Goal: Navigation & Orientation: Find specific page/section

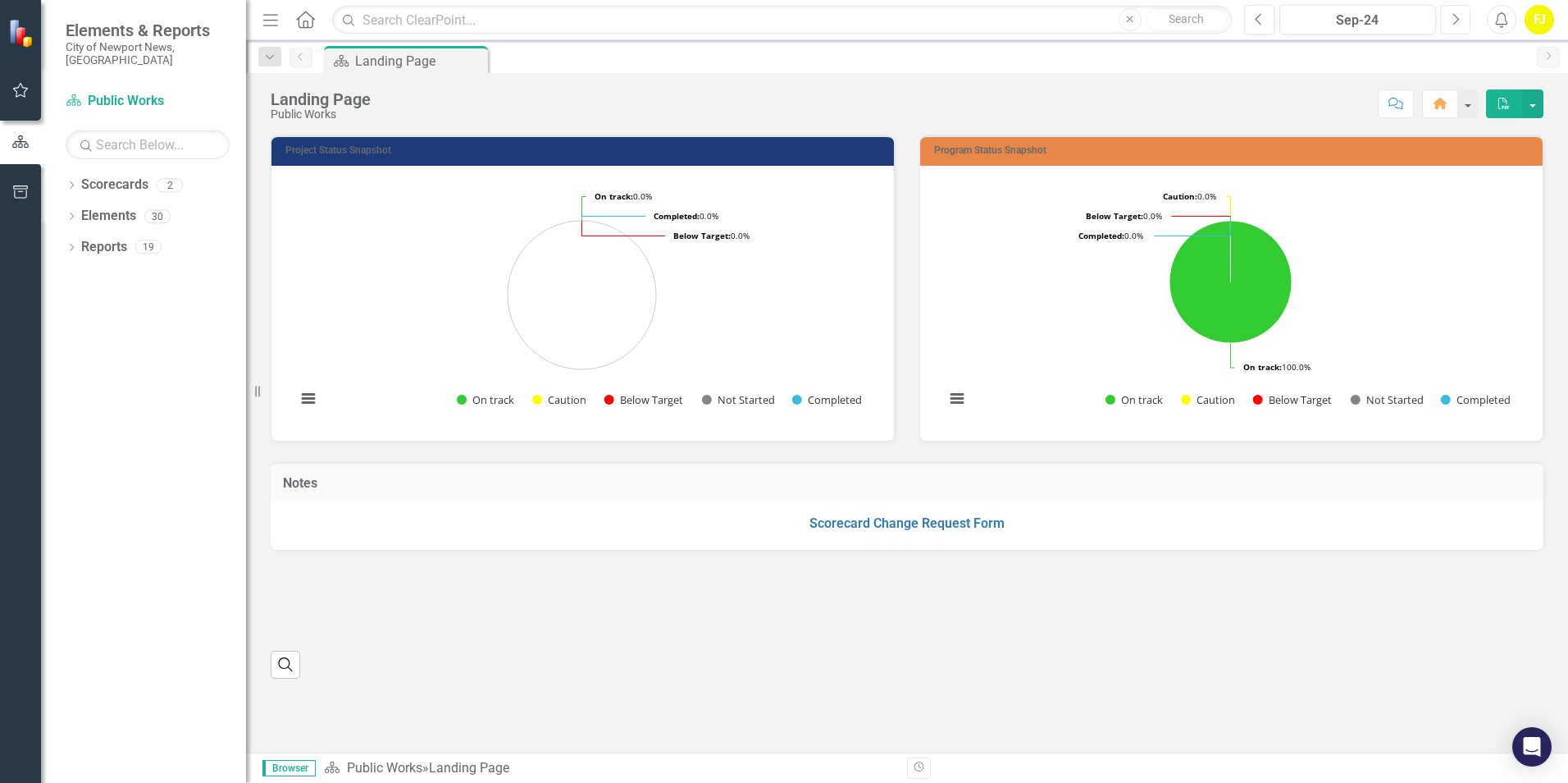
click at [1454, 17] on icon "Next" at bounding box center [1454, 19] width 9 height 14
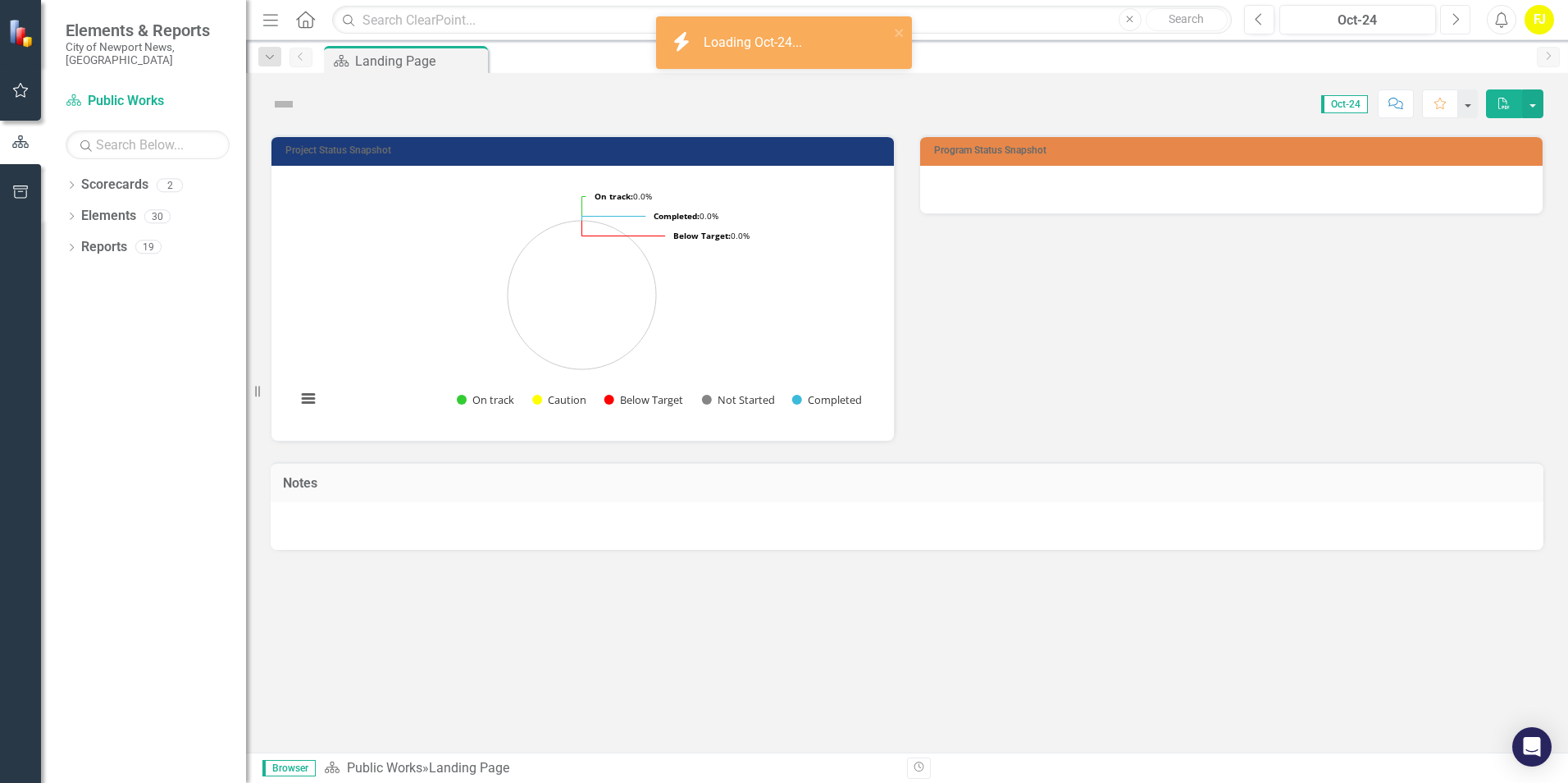
click at [1449, 19] on button "Next" at bounding box center [1454, 19] width 30 height 30
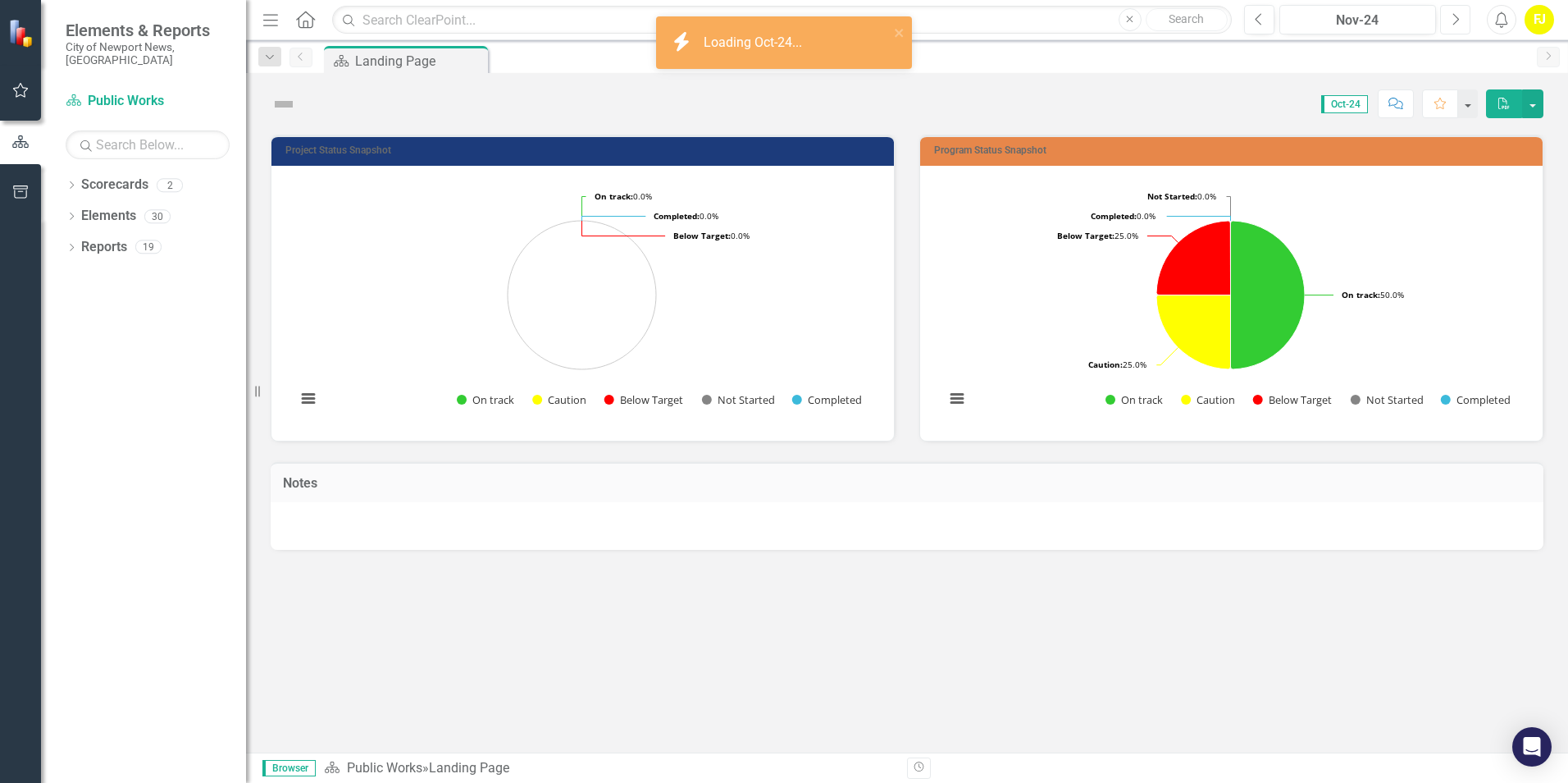
click at [1449, 19] on button "Next" at bounding box center [1454, 19] width 30 height 30
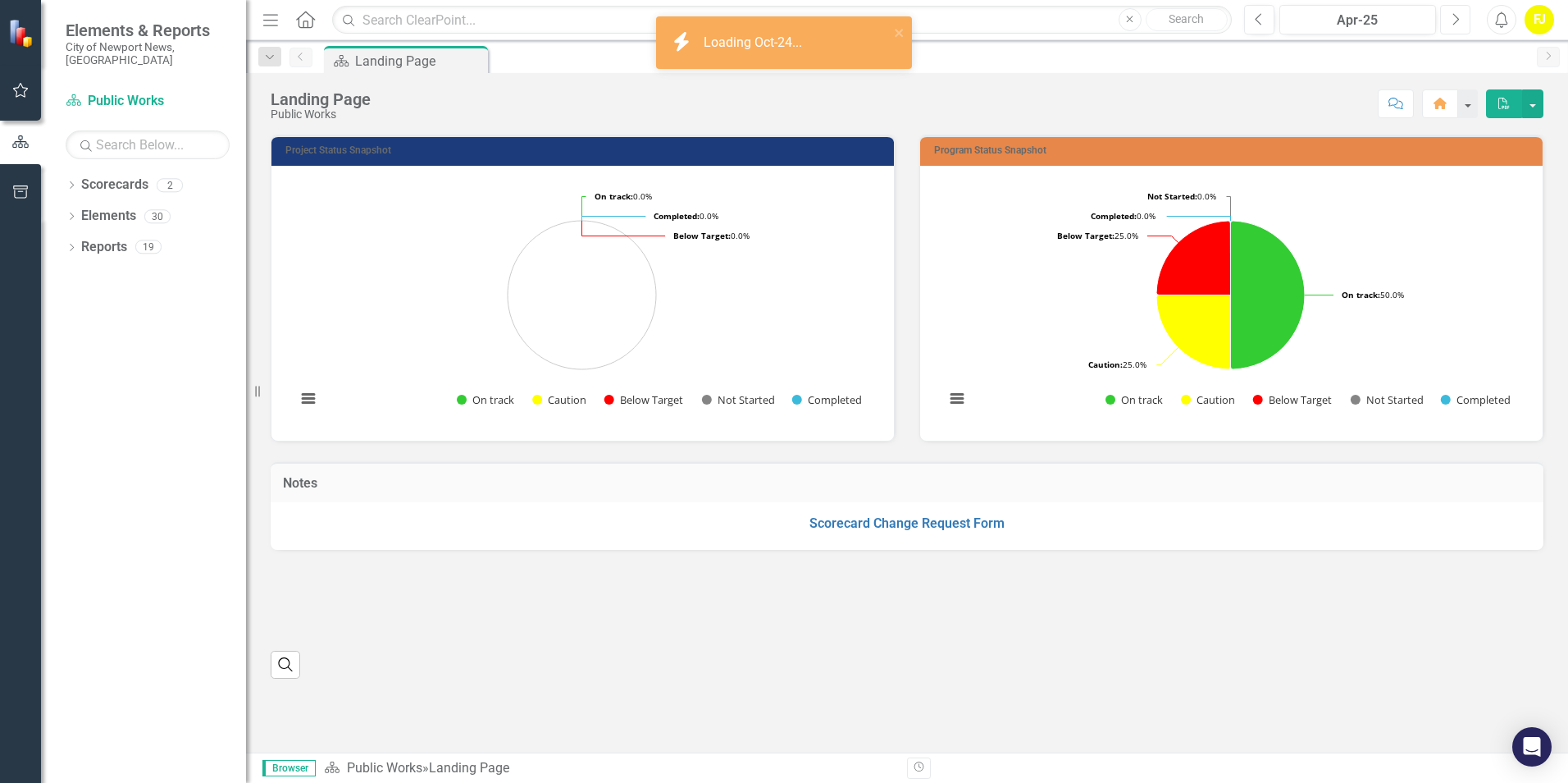
click at [1449, 19] on button "Next" at bounding box center [1454, 19] width 30 height 30
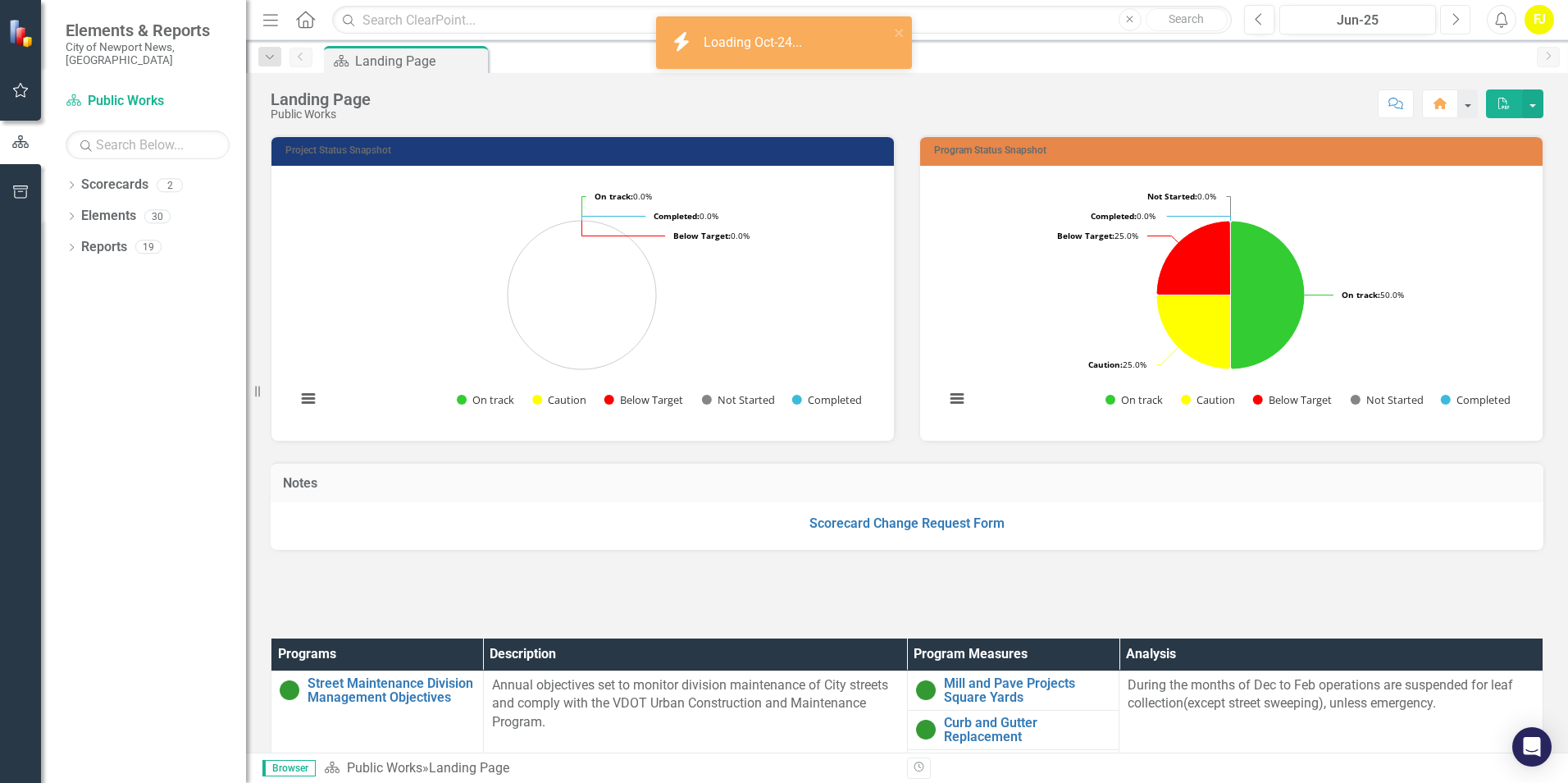
click at [1449, 19] on button "Next" at bounding box center [1454, 19] width 30 height 30
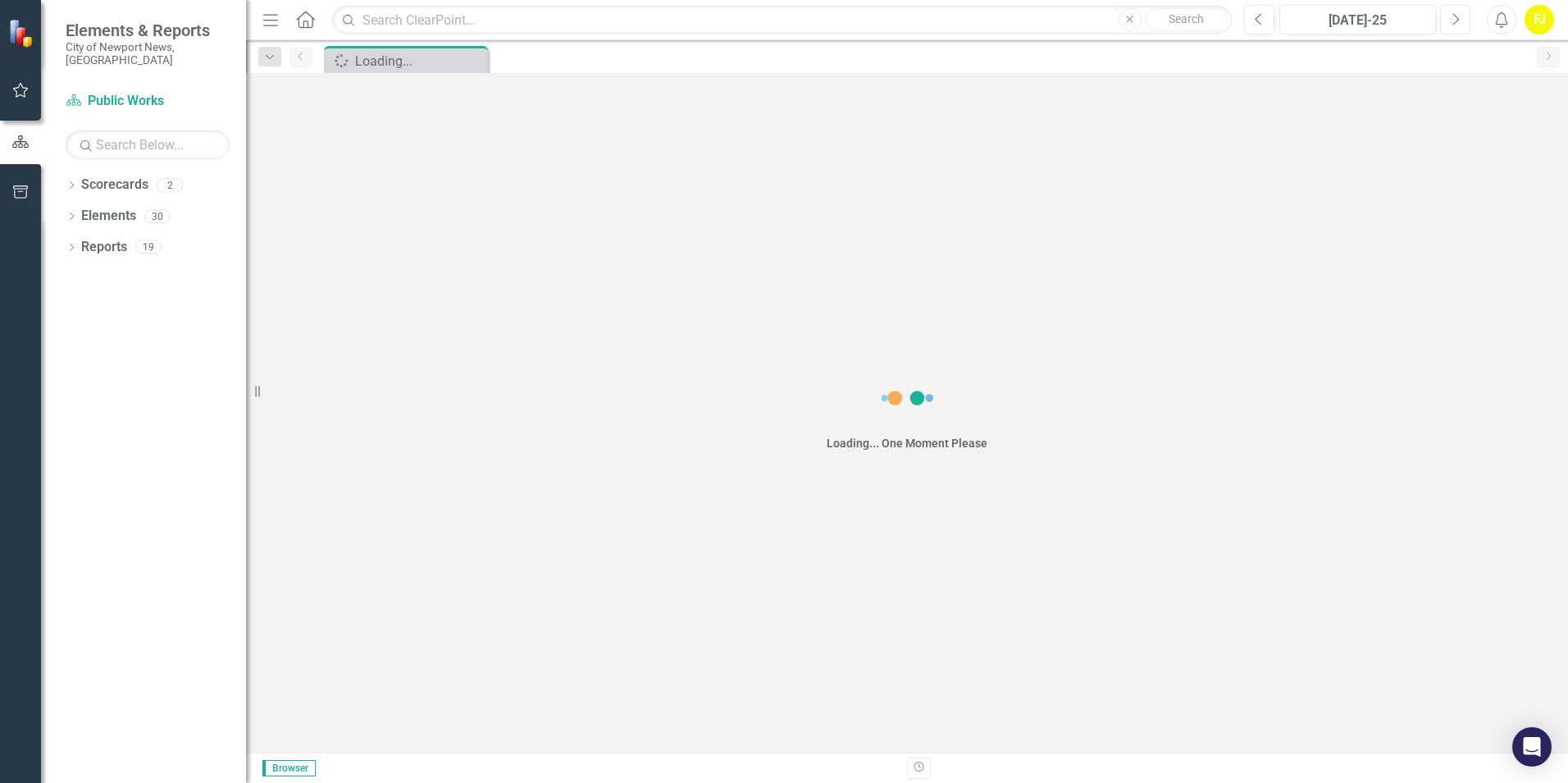
click at [1449, 19] on button "Next" at bounding box center [1454, 19] width 30 height 30
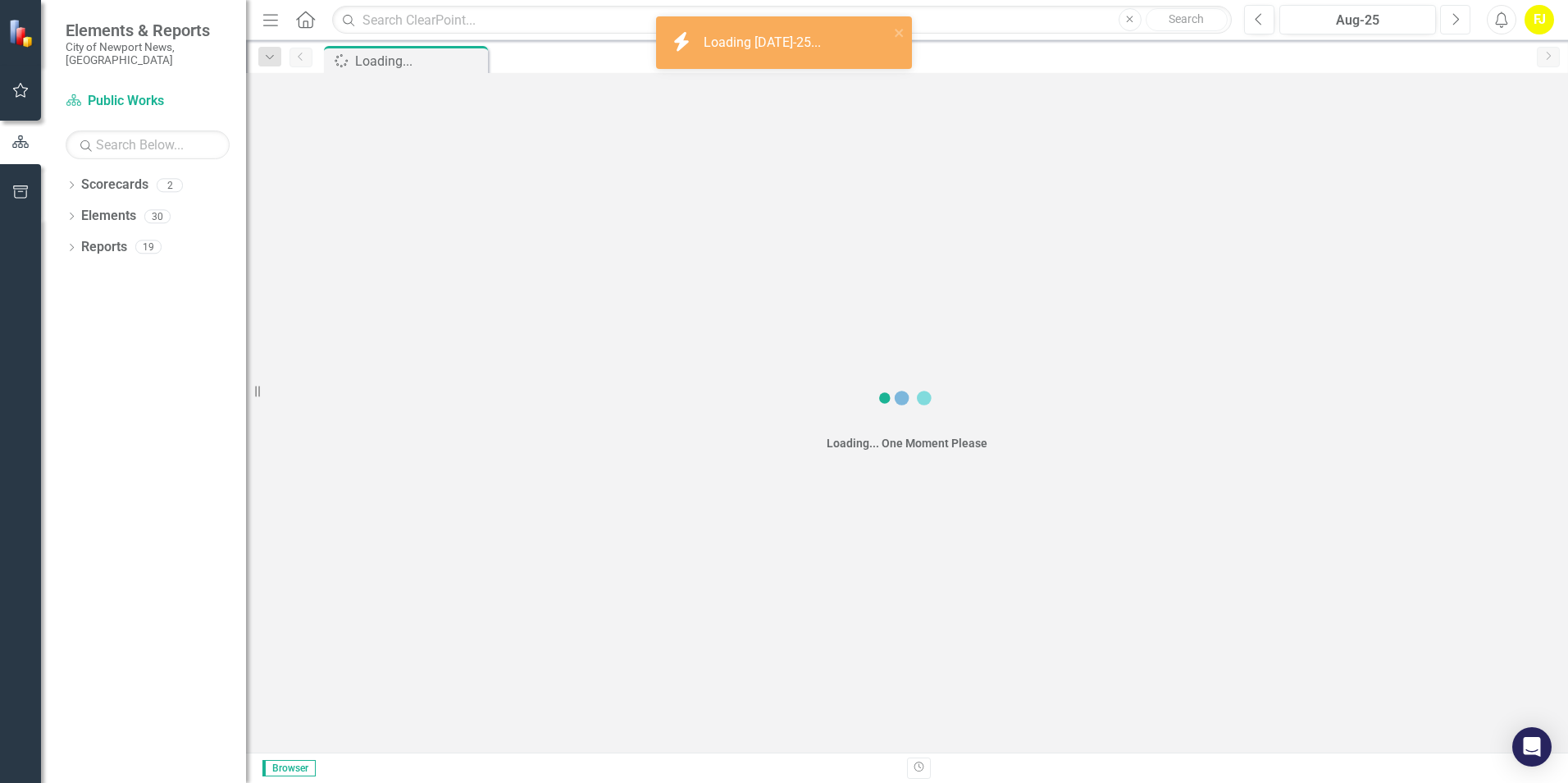
click at [1449, 19] on button "Next" at bounding box center [1454, 19] width 30 height 30
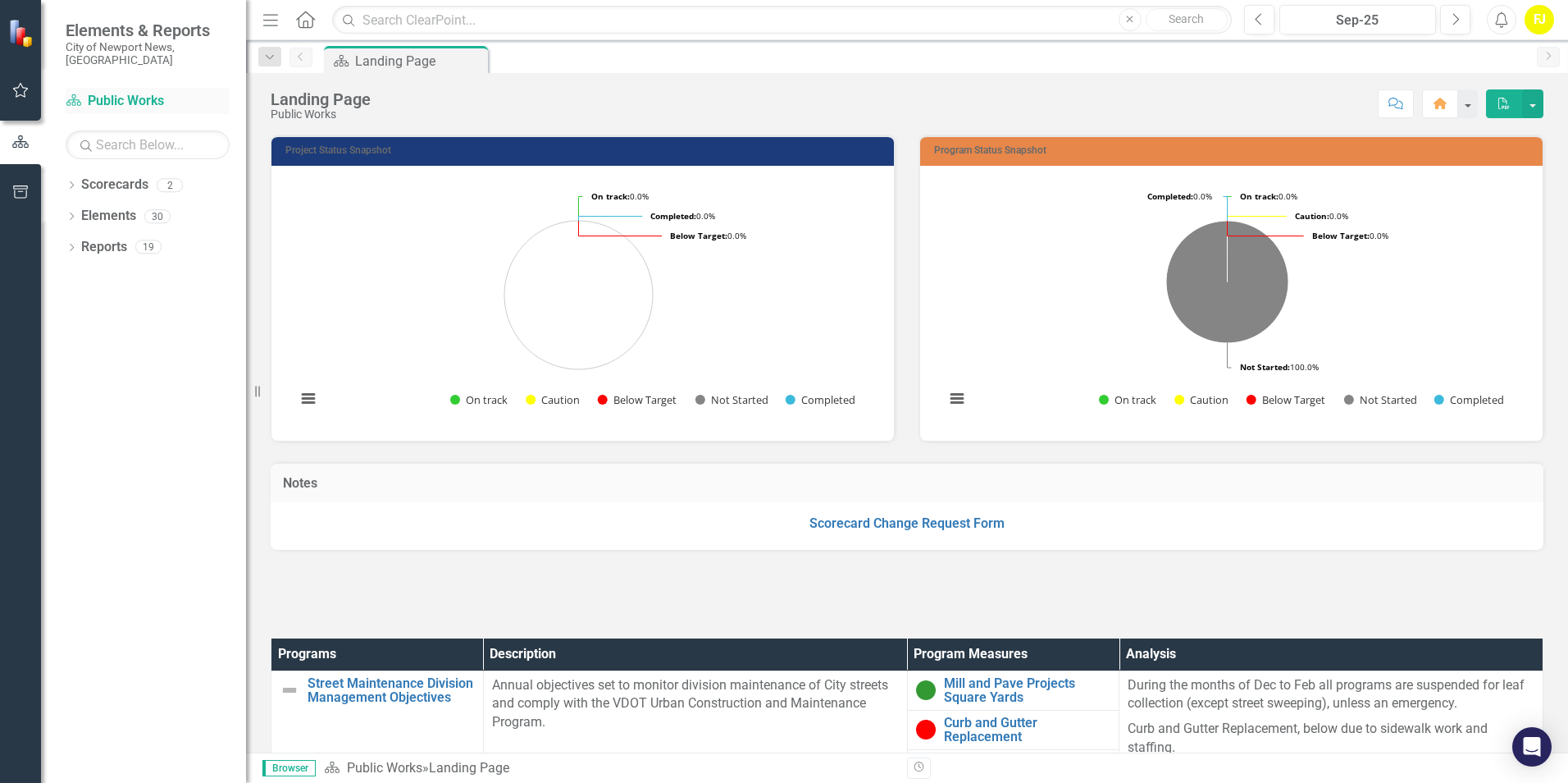
click at [129, 92] on link "Scorecard Public Works" at bounding box center [147, 101] width 164 height 19
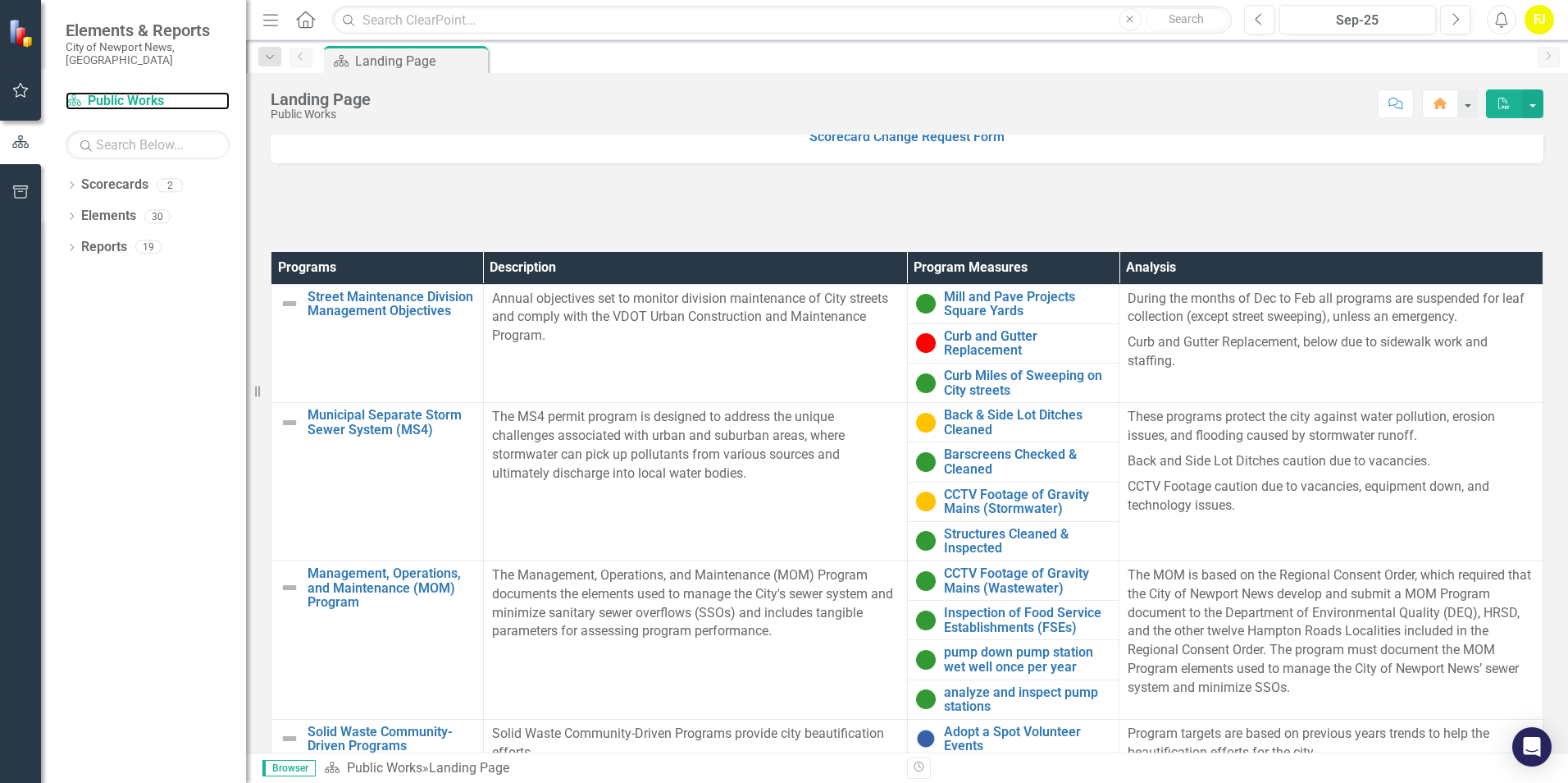
scroll to position [493, 0]
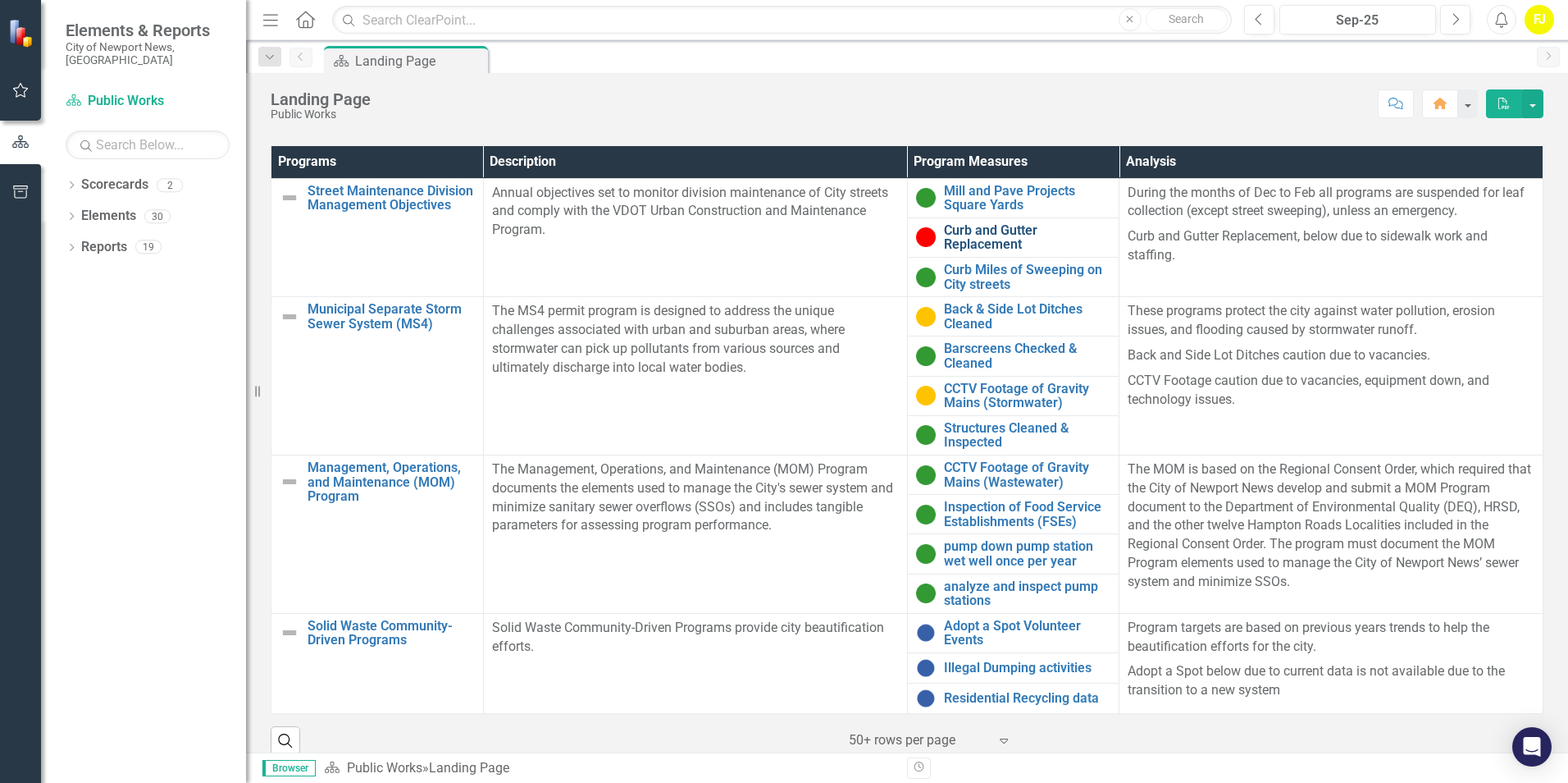
click at [991, 239] on link "Curb and Gutter Replacement" at bounding box center [1027, 237] width 168 height 29
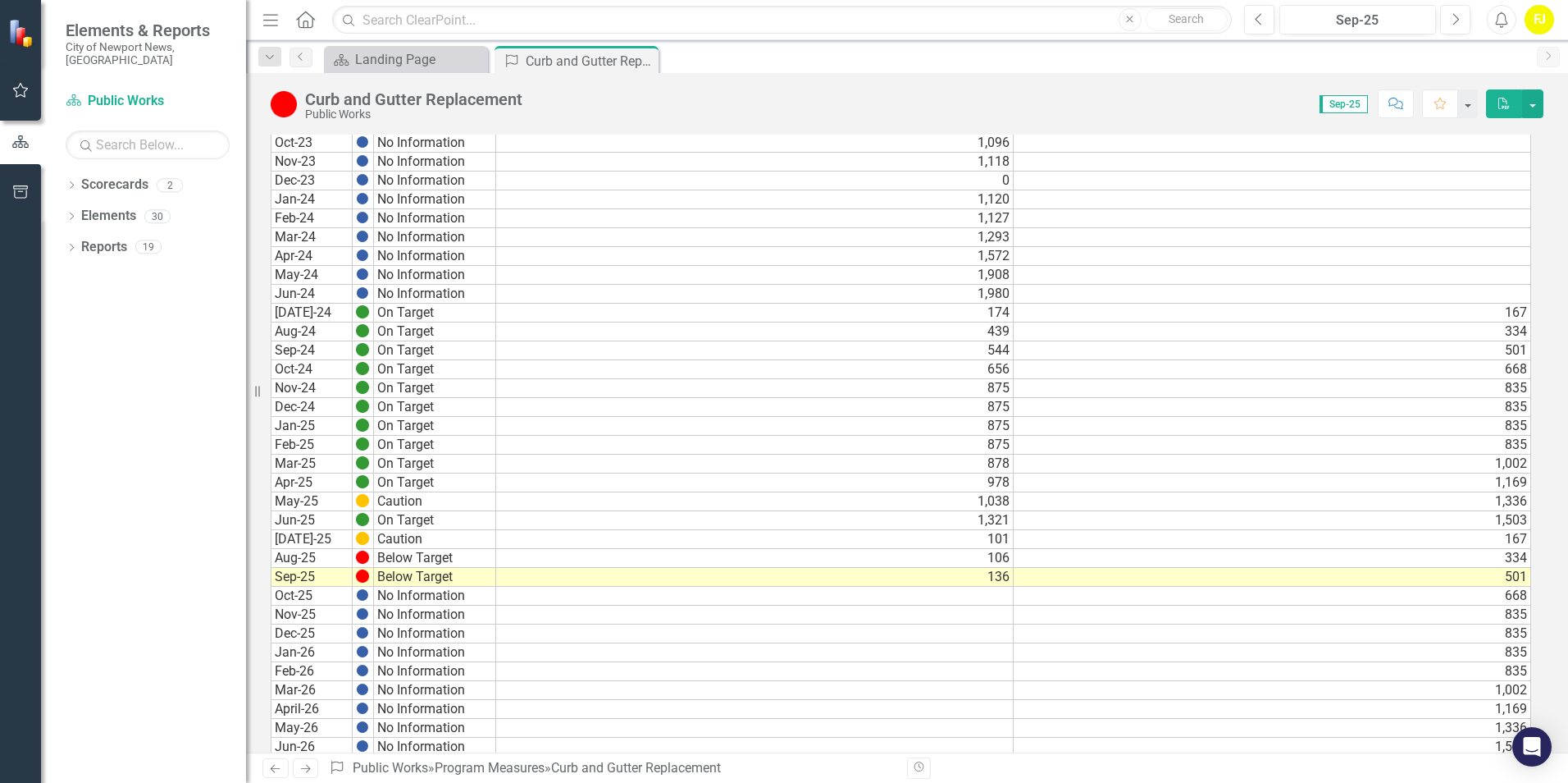
scroll to position [799, 0]
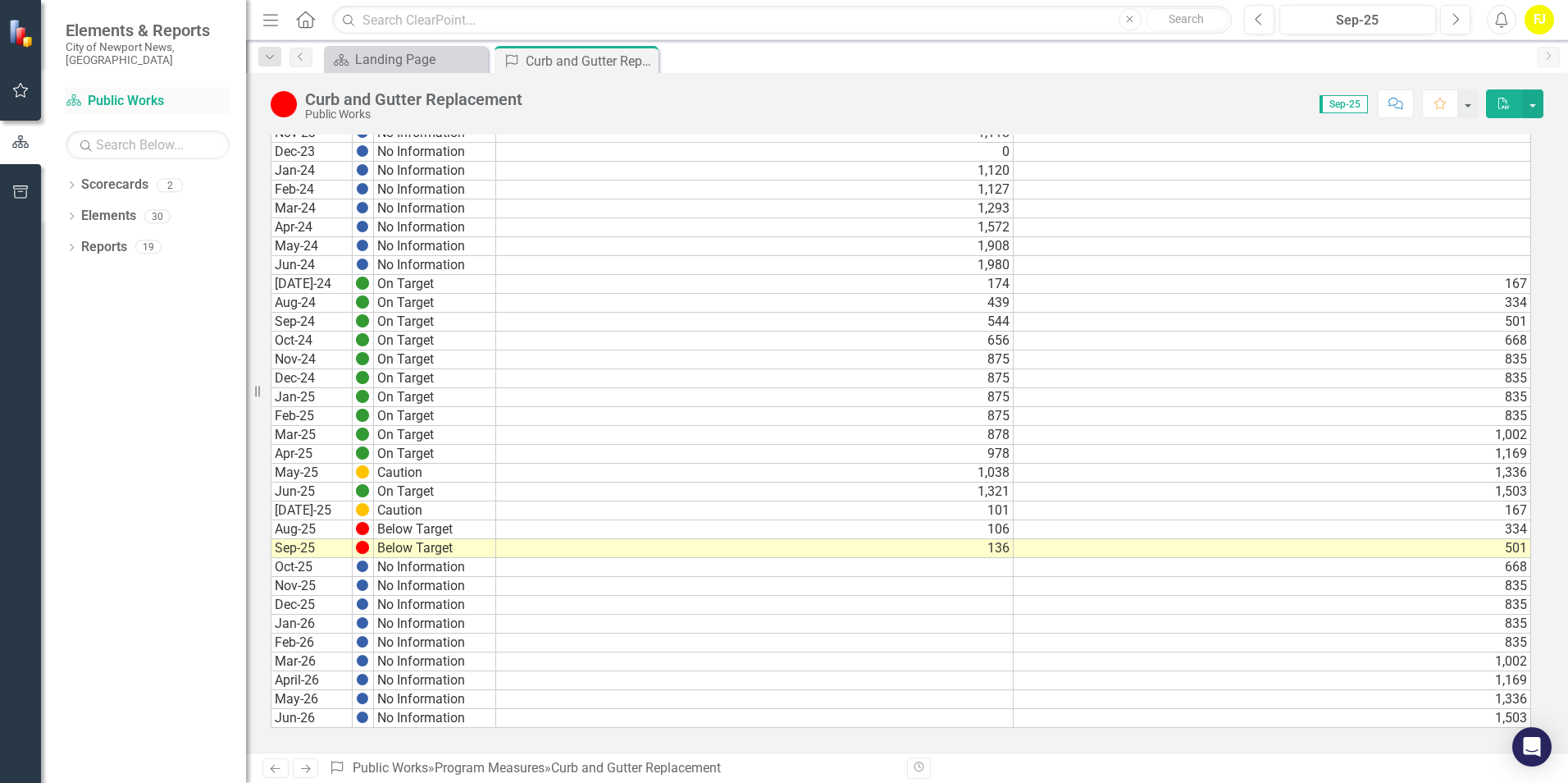
click at [101, 92] on link "Scorecard Public Works" at bounding box center [147, 101] width 164 height 19
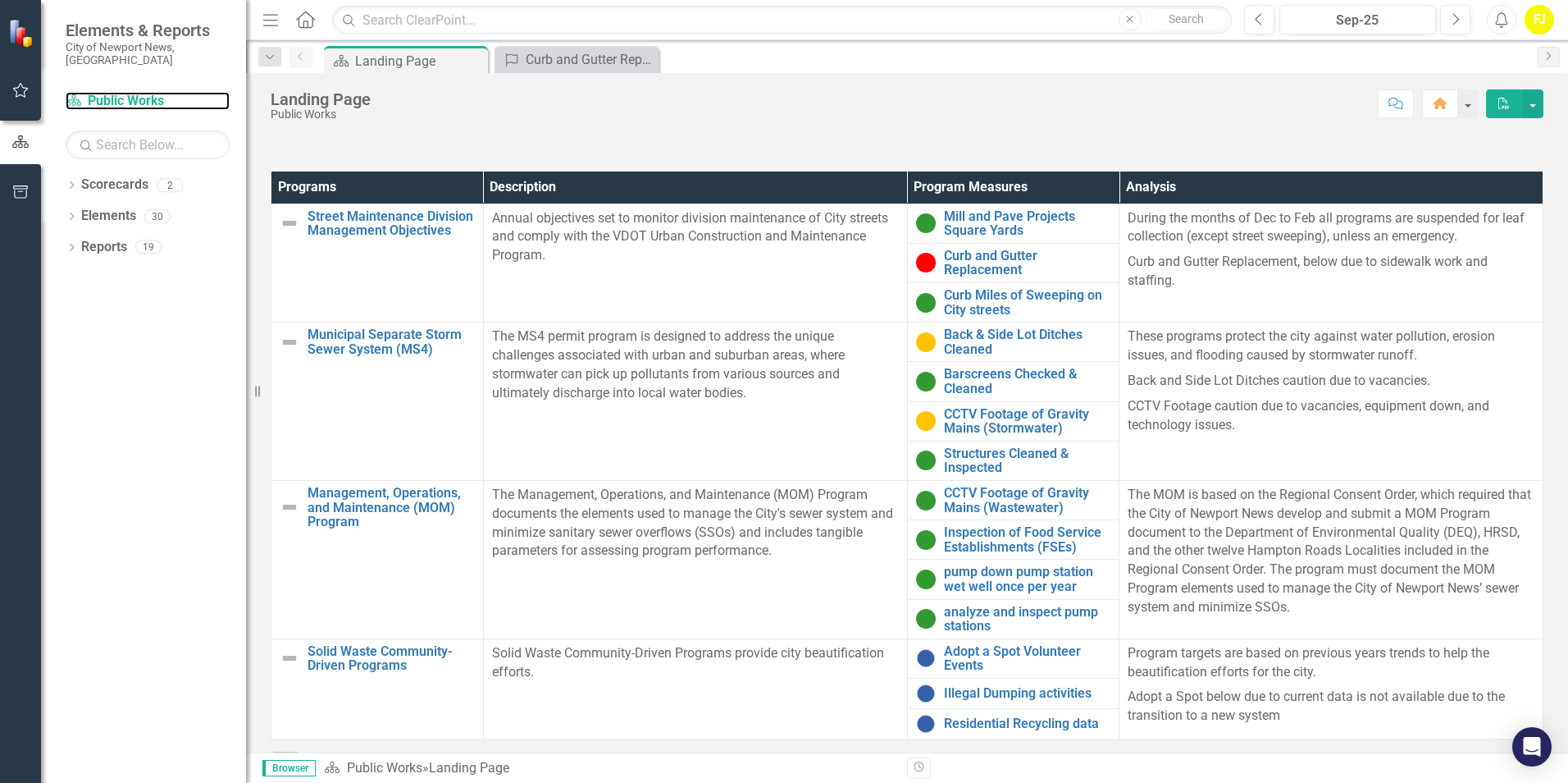
scroll to position [493, 0]
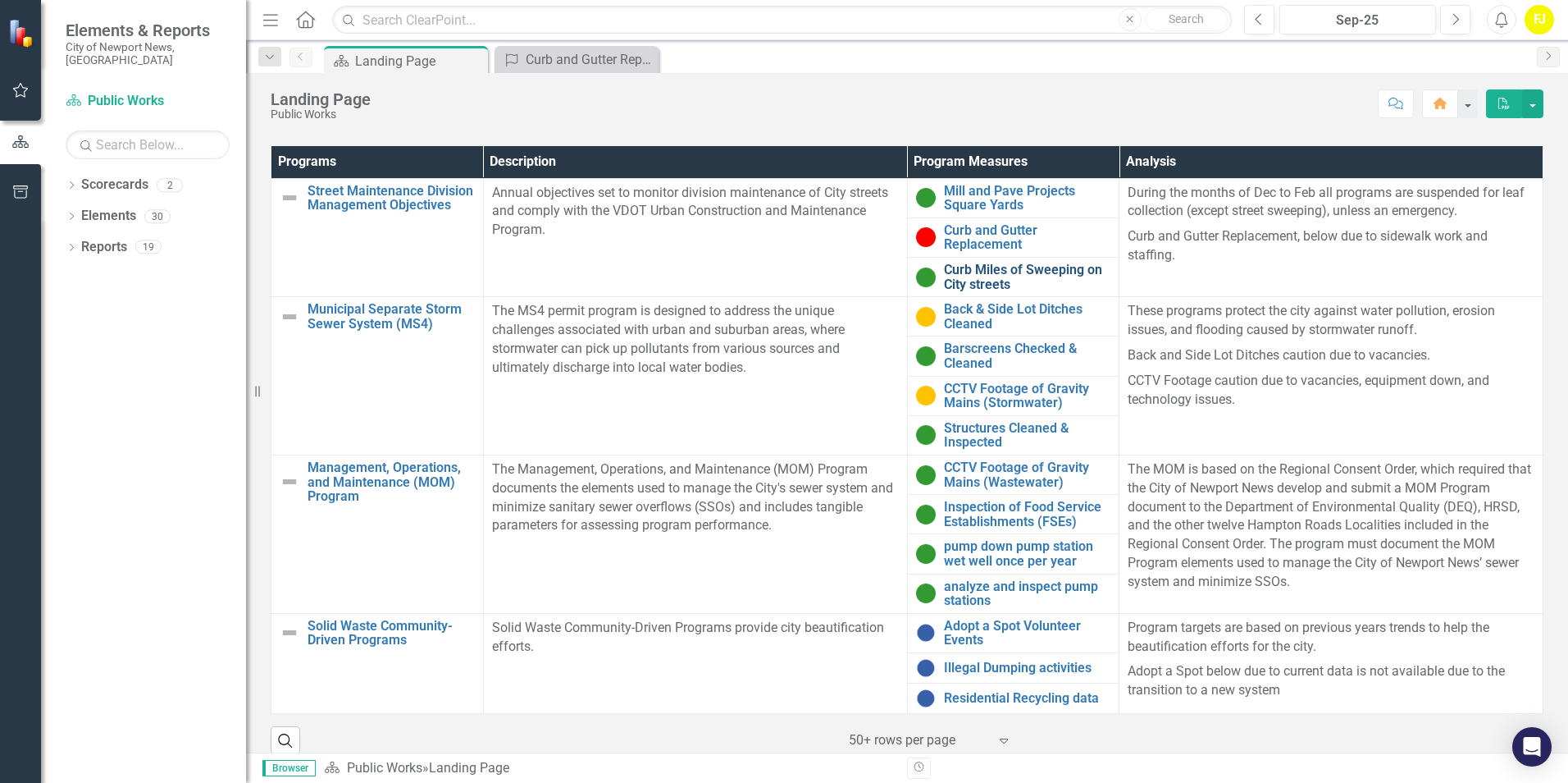
click at [999, 270] on link "Curb Miles of Sweeping on City streets" at bounding box center [1027, 277] width 168 height 29
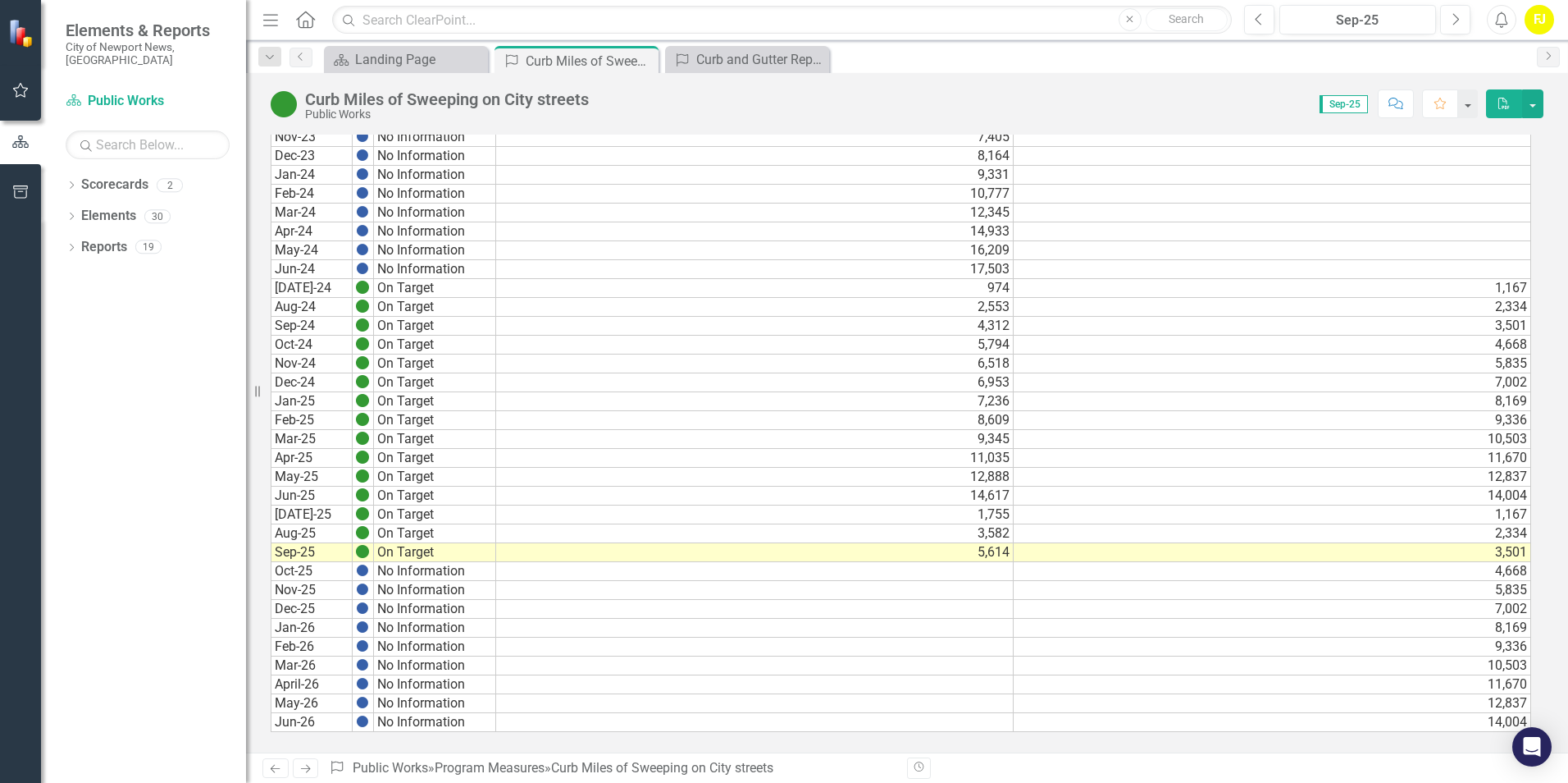
scroll to position [799, 0]
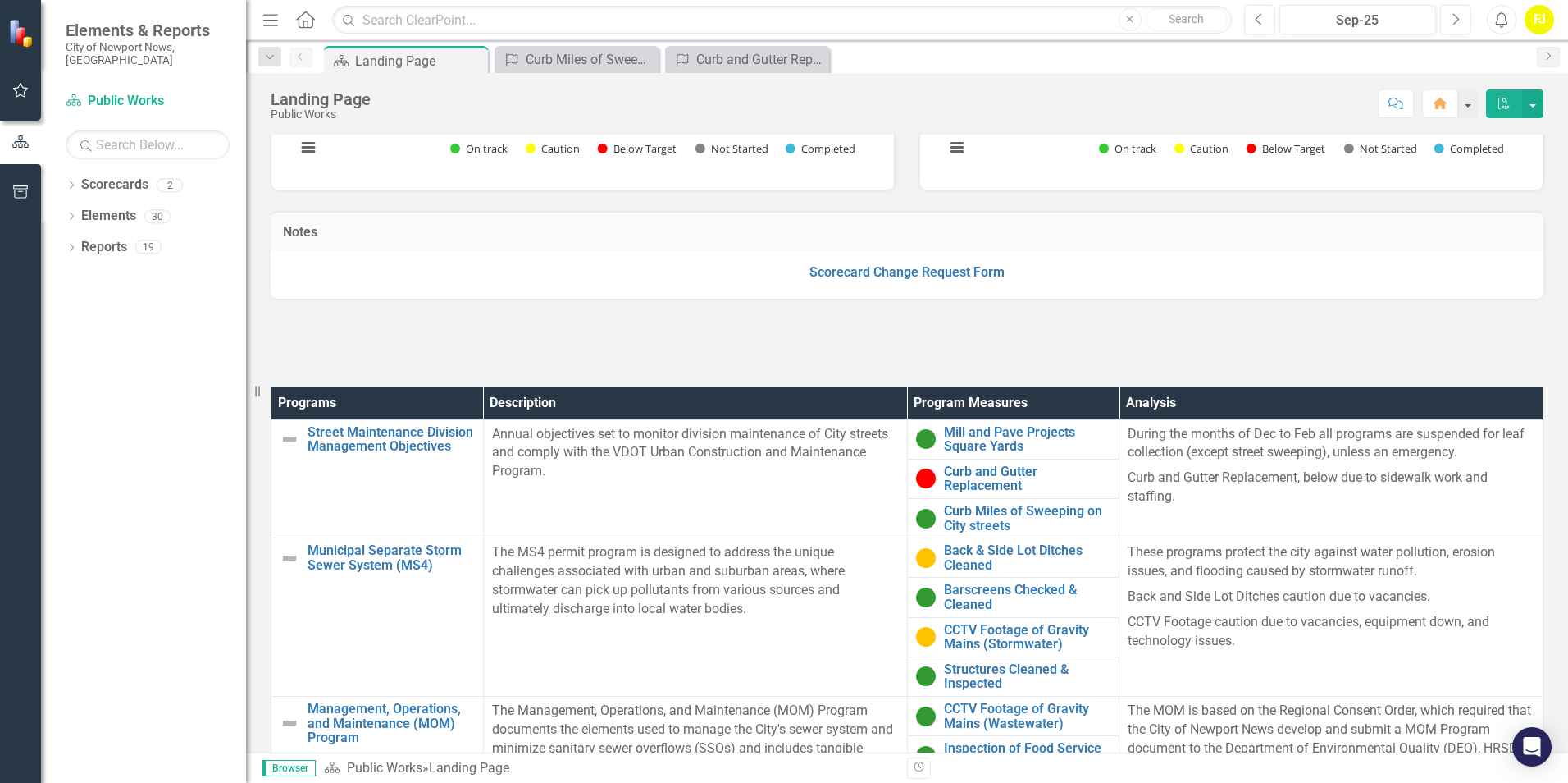
scroll to position [410, 0]
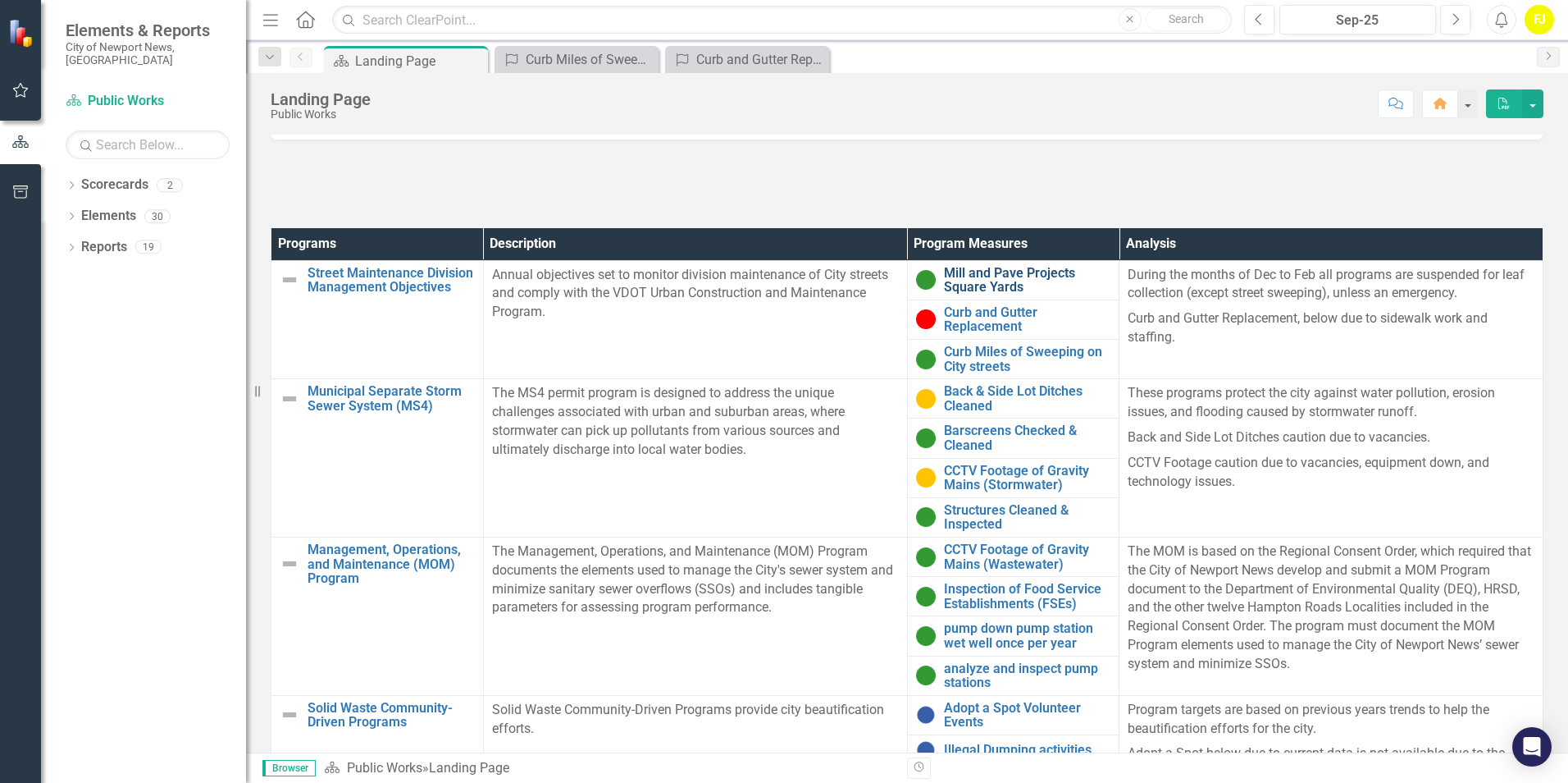
click at [966, 284] on link "Mill and Pave Projects Square Yards" at bounding box center [1027, 281] width 168 height 29
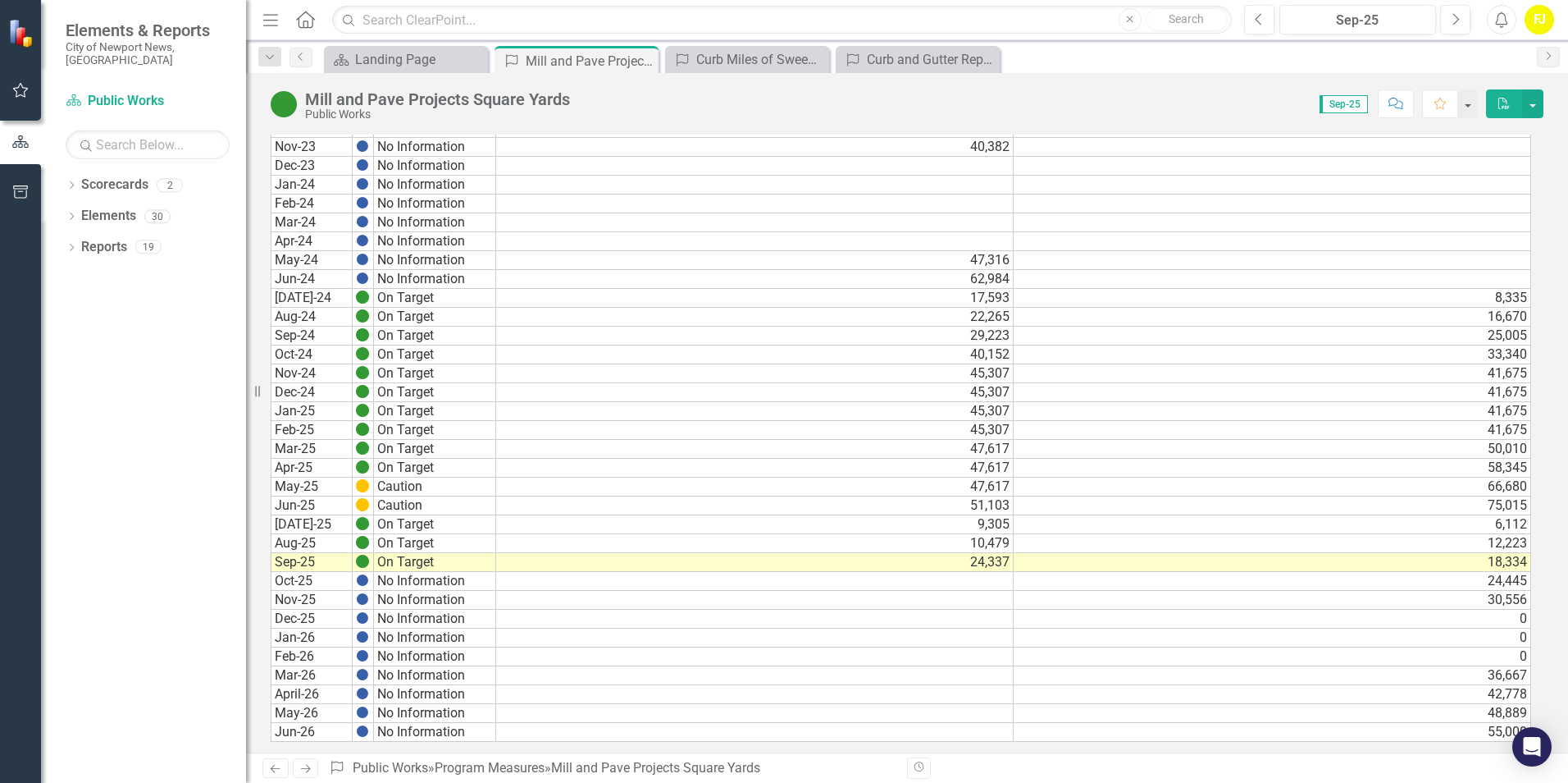
scroll to position [799, 0]
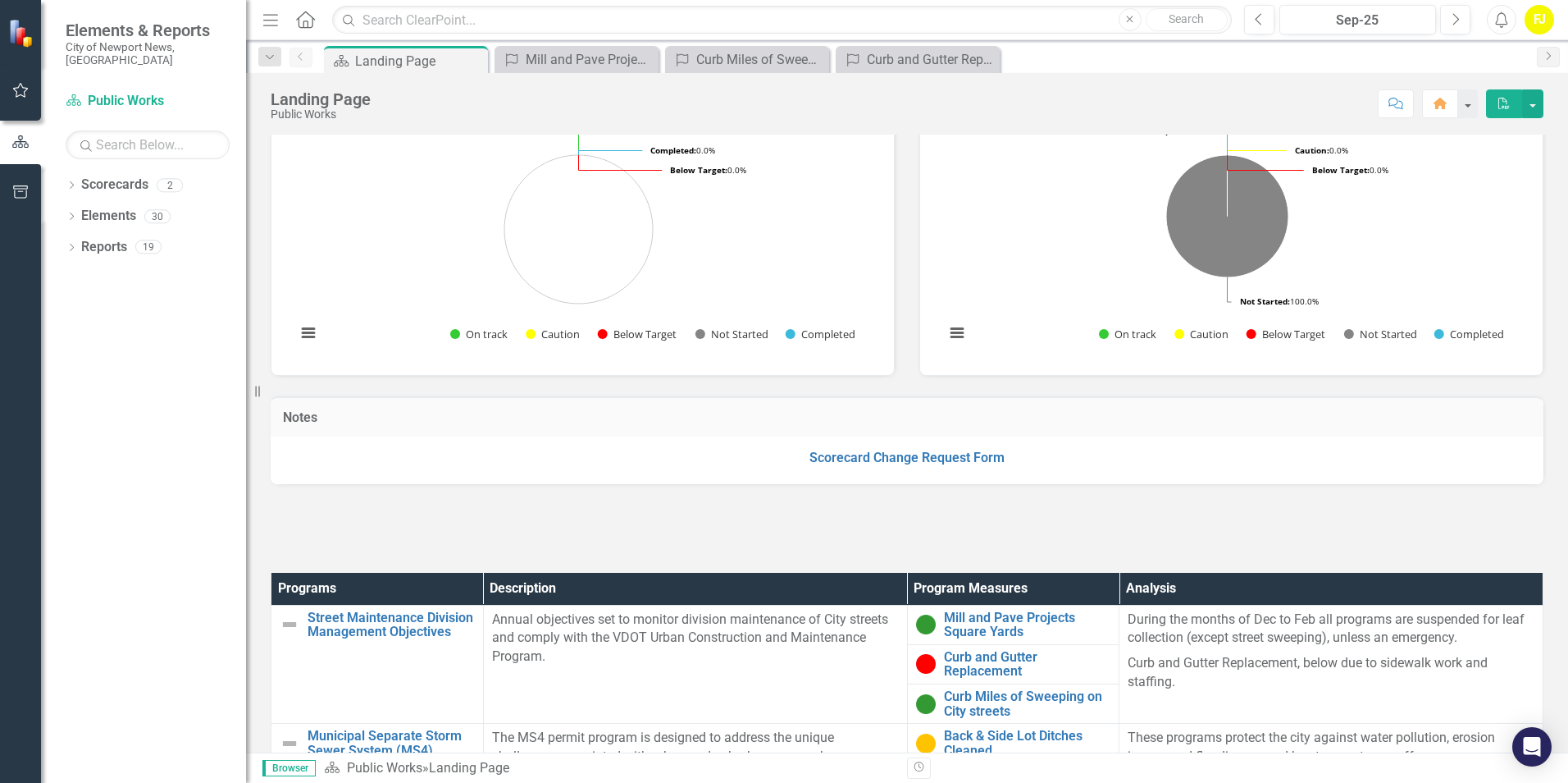
scroll to position [328, 0]
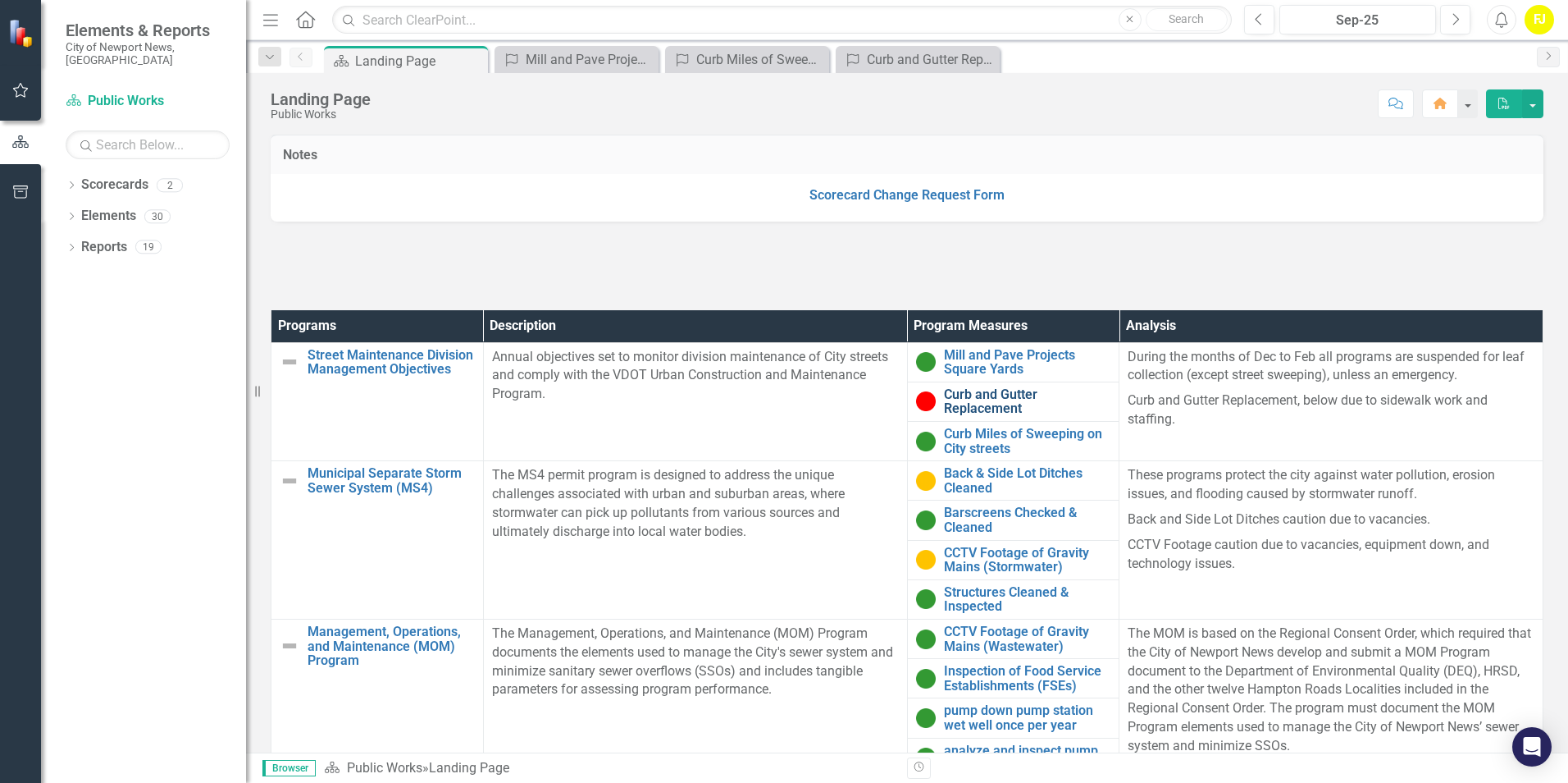
click at [950, 403] on link "Curb and Gutter Replacement" at bounding box center [1027, 402] width 168 height 29
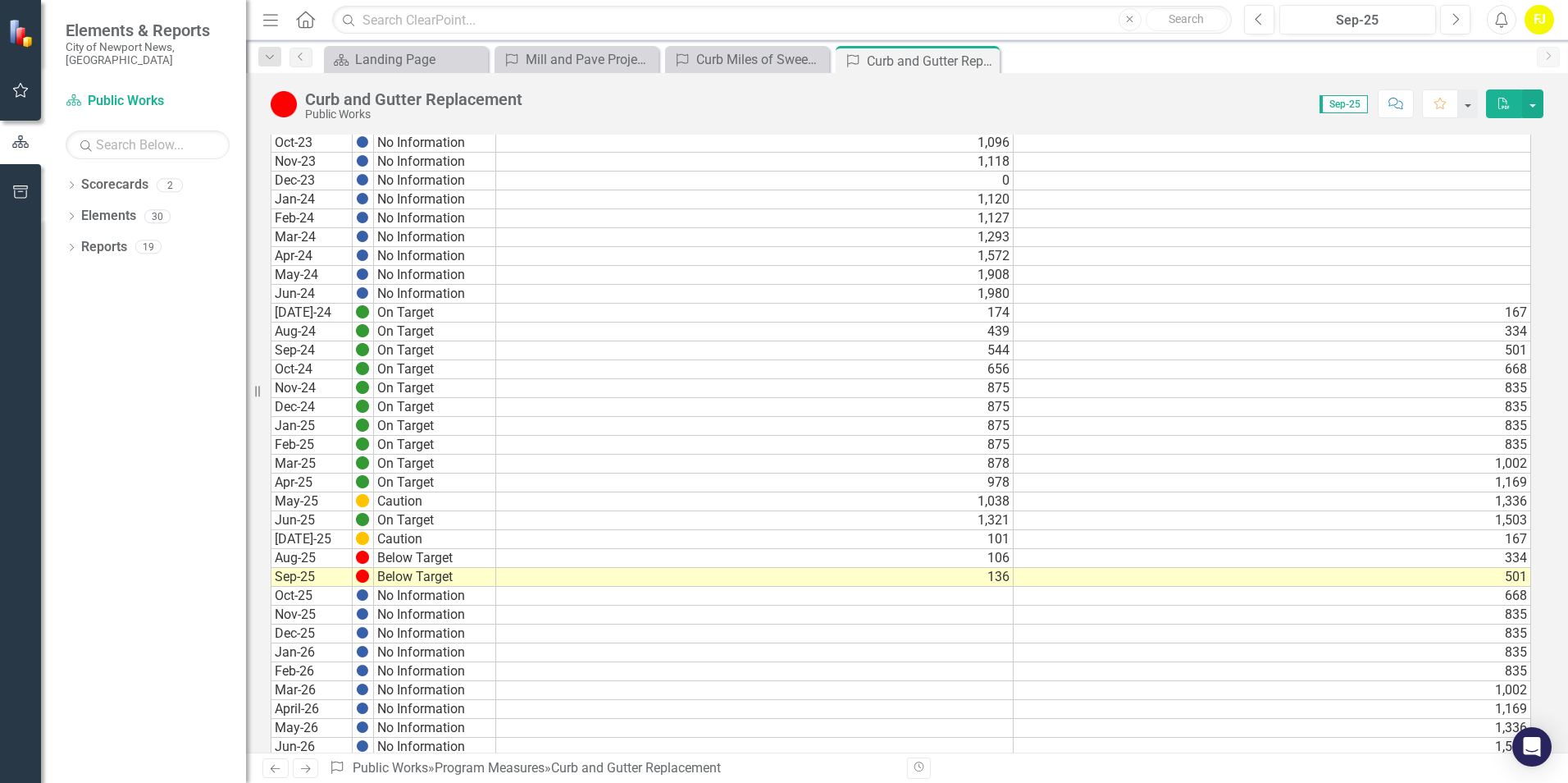
scroll to position [799, 0]
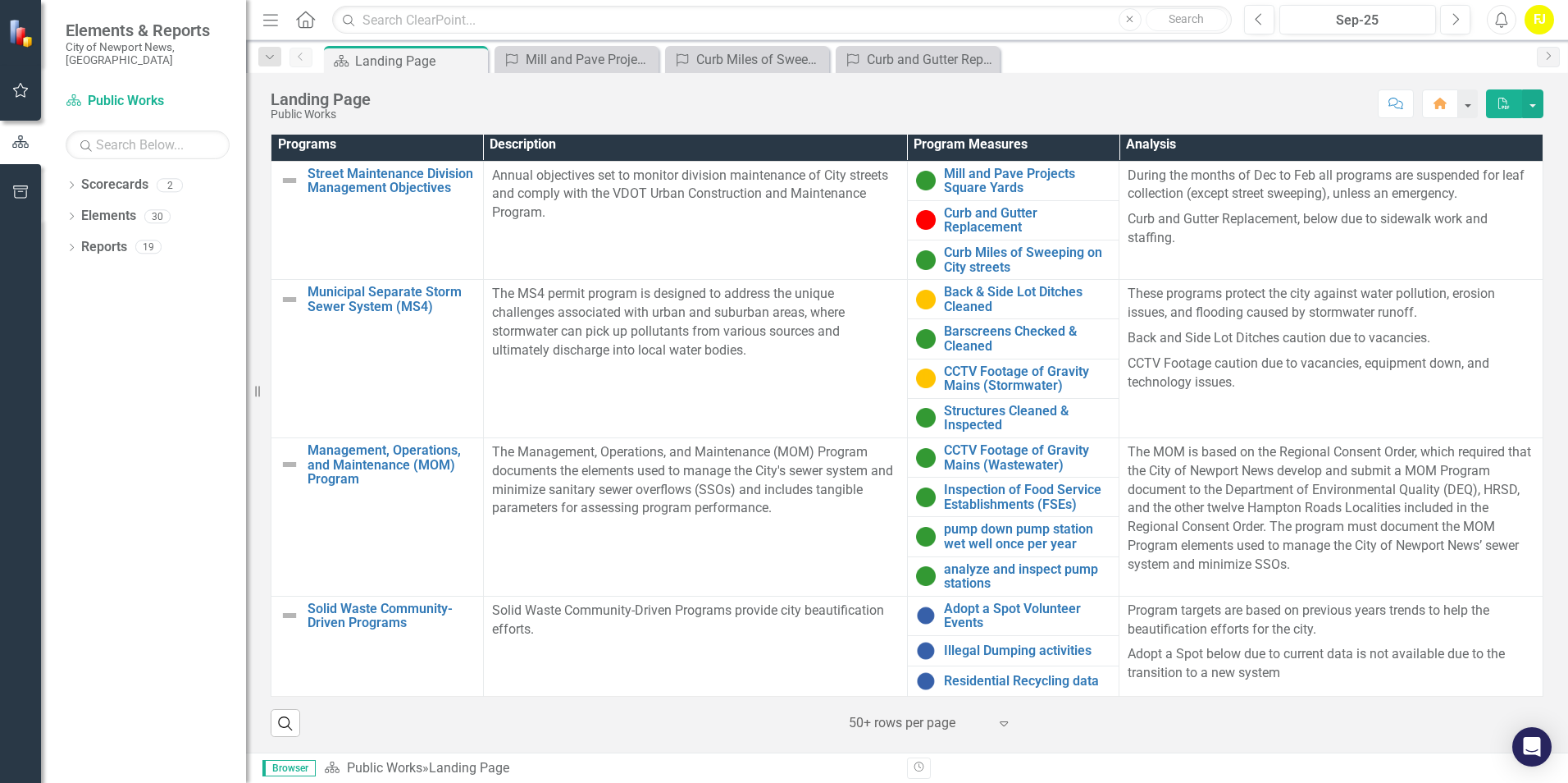
scroll to position [512, 0]
click at [967, 216] on link "Curb and Gutter Replacement" at bounding box center [1027, 220] width 168 height 29
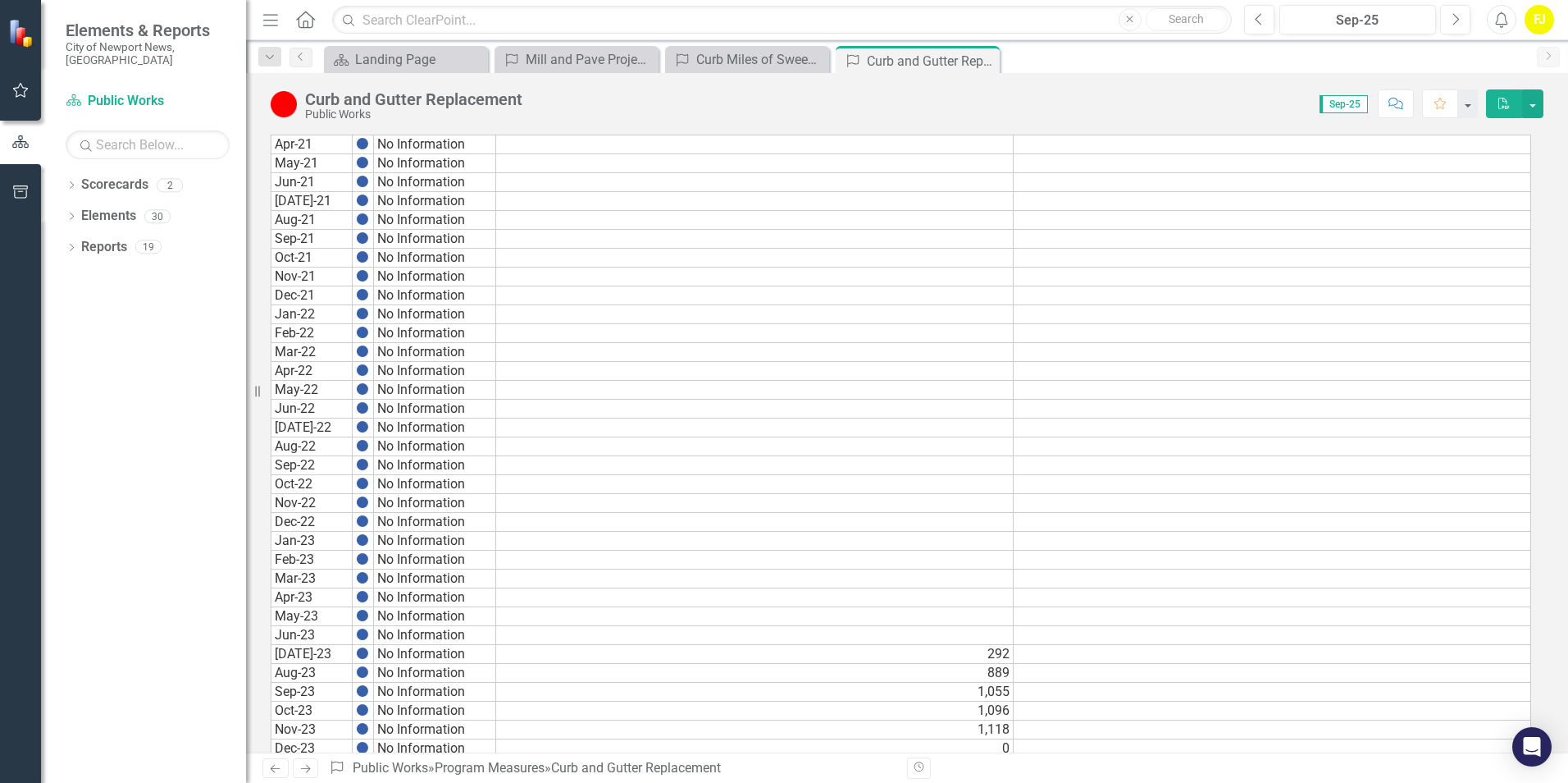
scroll to position [799, 0]
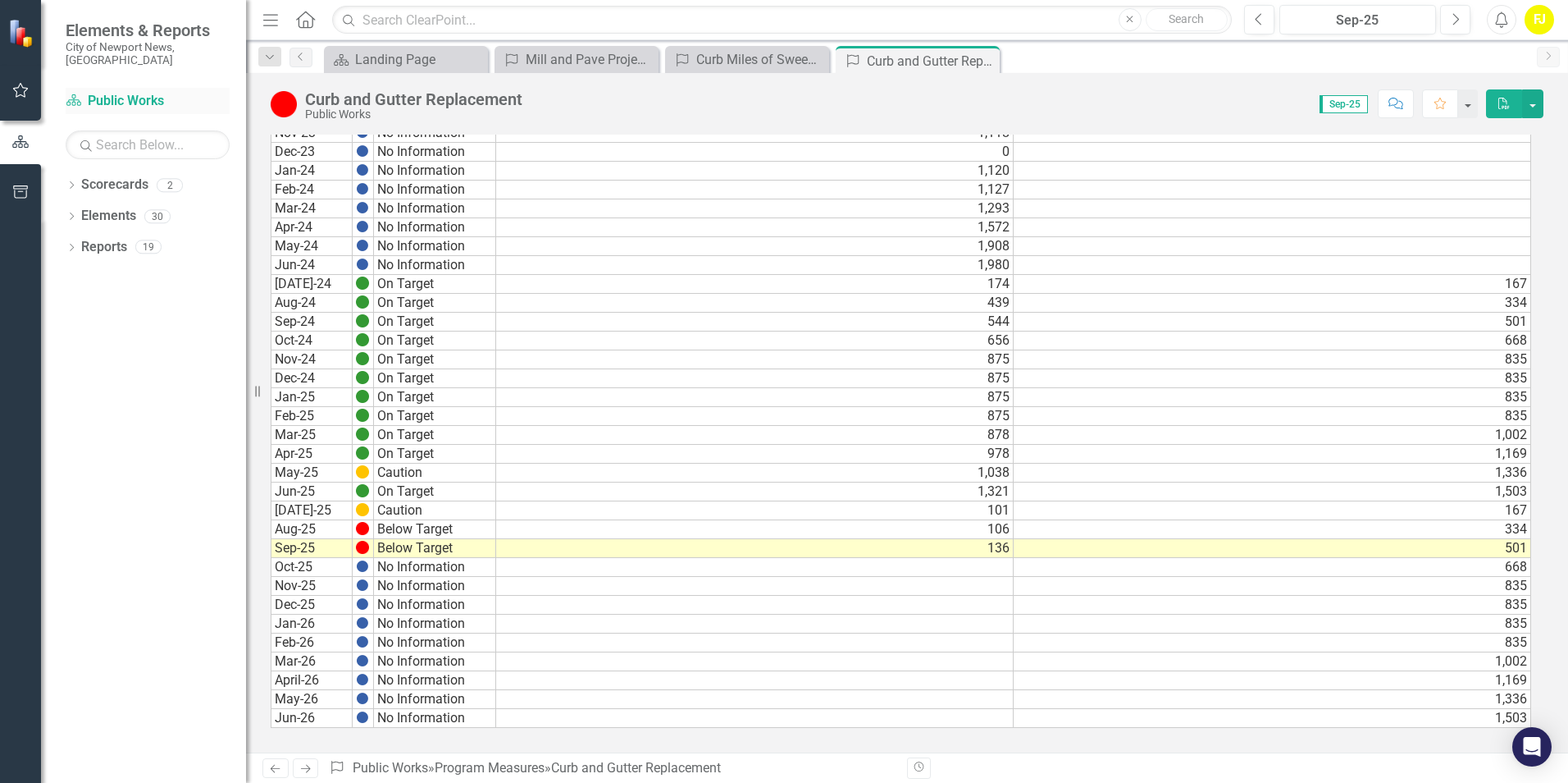
click at [120, 92] on link "Scorecard Public Works" at bounding box center [147, 101] width 164 height 19
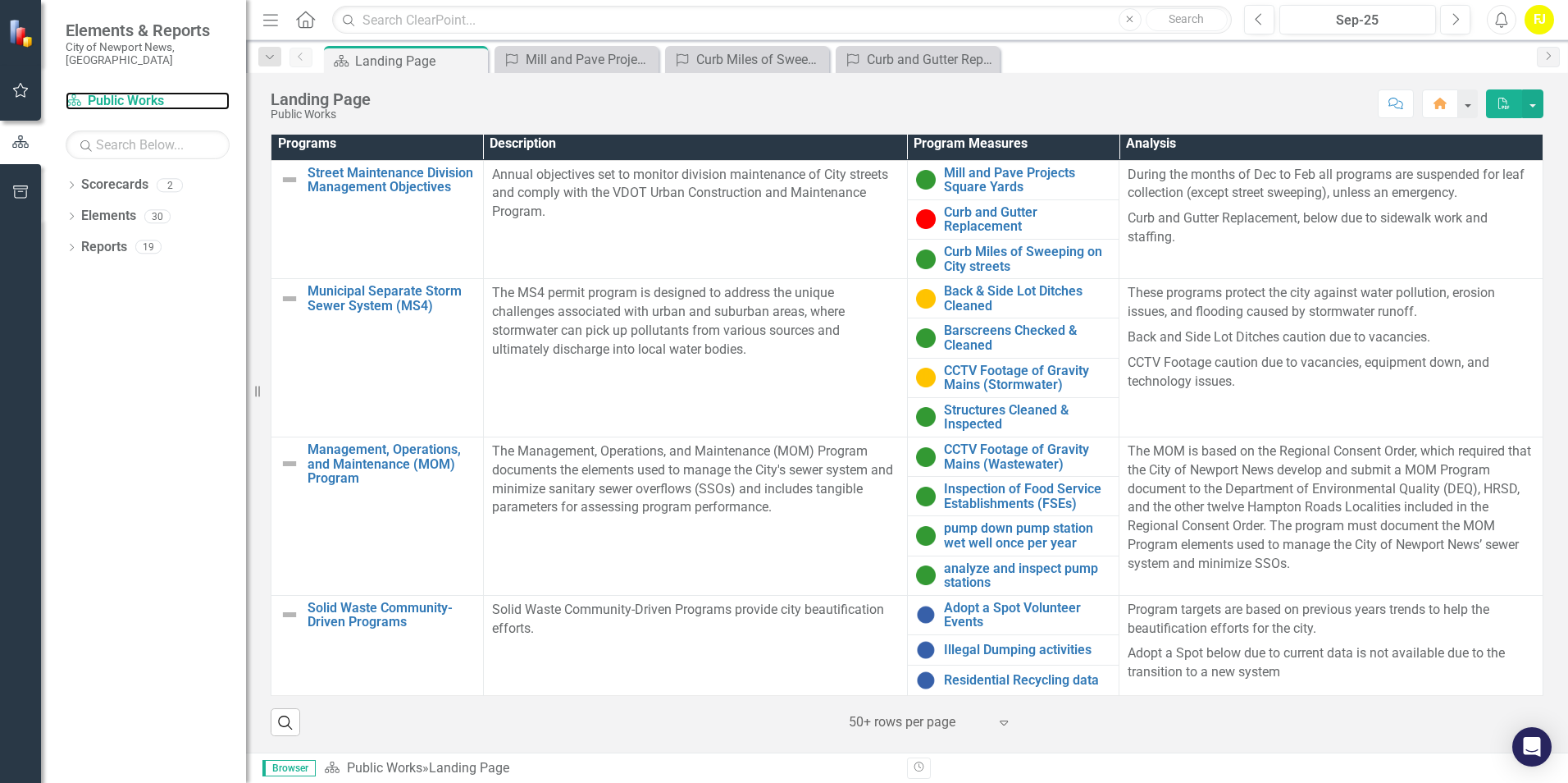
scroll to position [512, 0]
click at [976, 374] on link "CCTV Footage of Gravity Mains (Stormwater)" at bounding box center [1027, 378] width 168 height 29
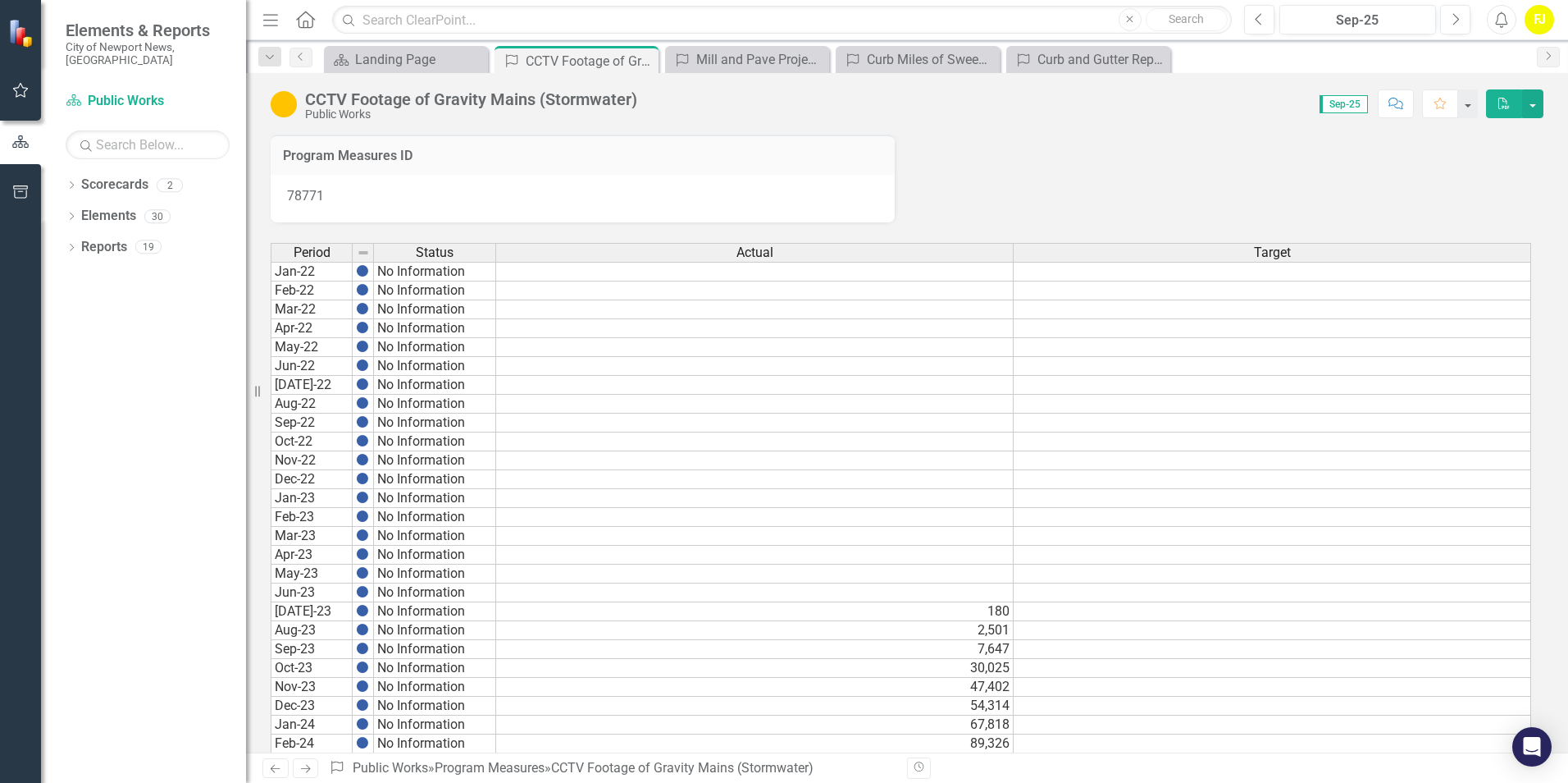
scroll to position [554, 0]
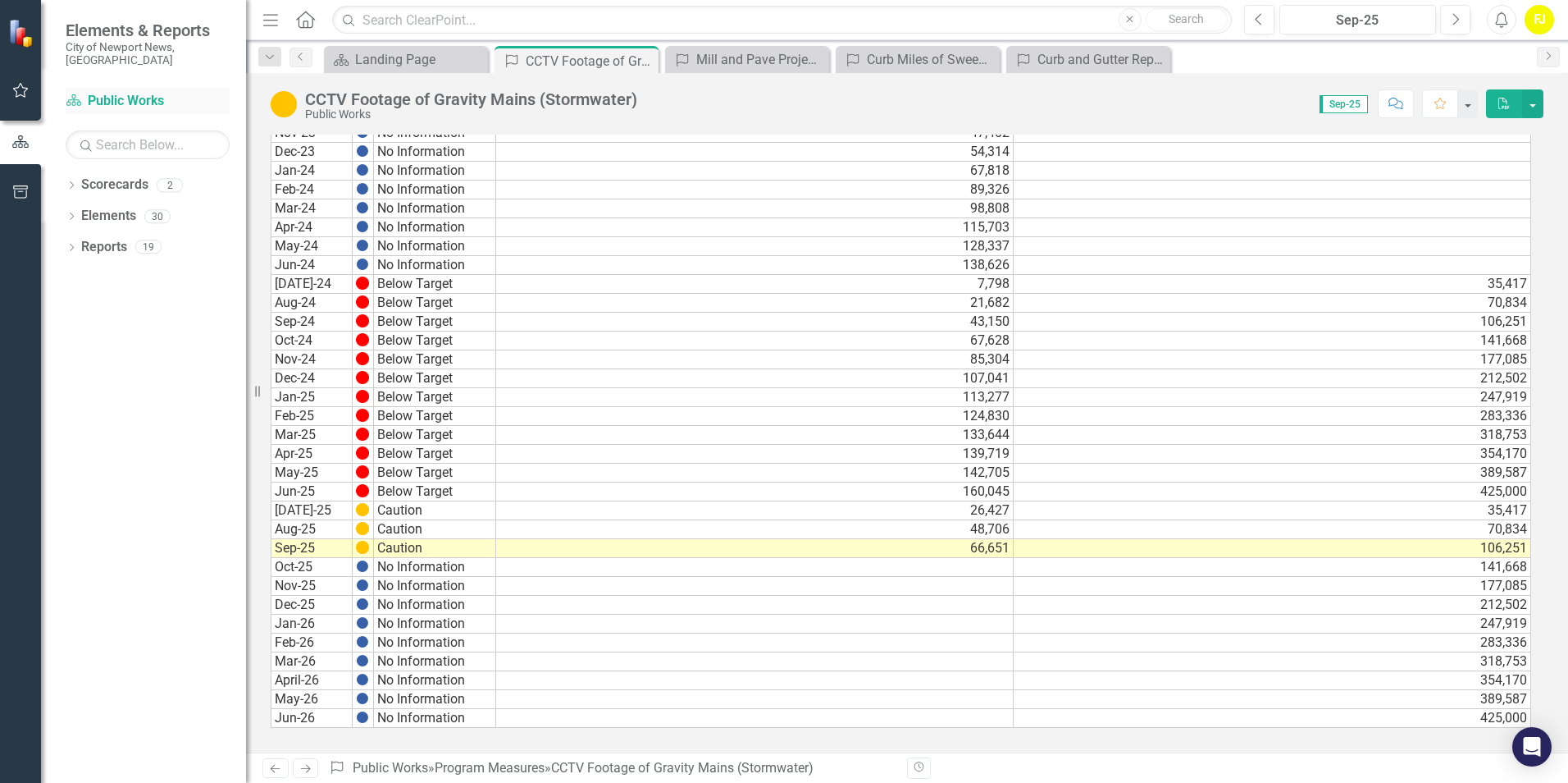
click at [94, 92] on link "Scorecard Public Works" at bounding box center [147, 101] width 164 height 19
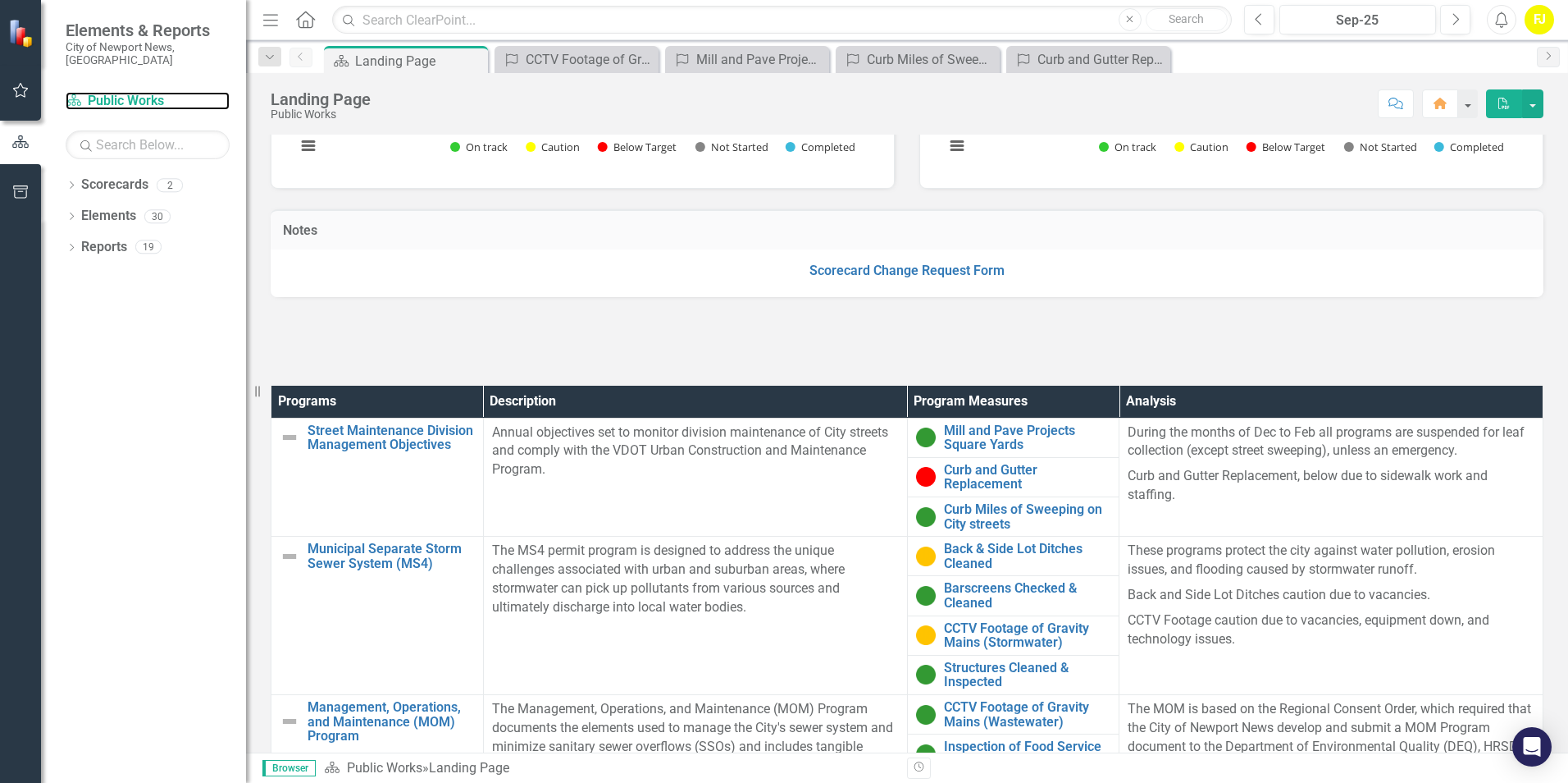
scroll to position [348, 0]
